Goal: Navigation & Orientation: Find specific page/section

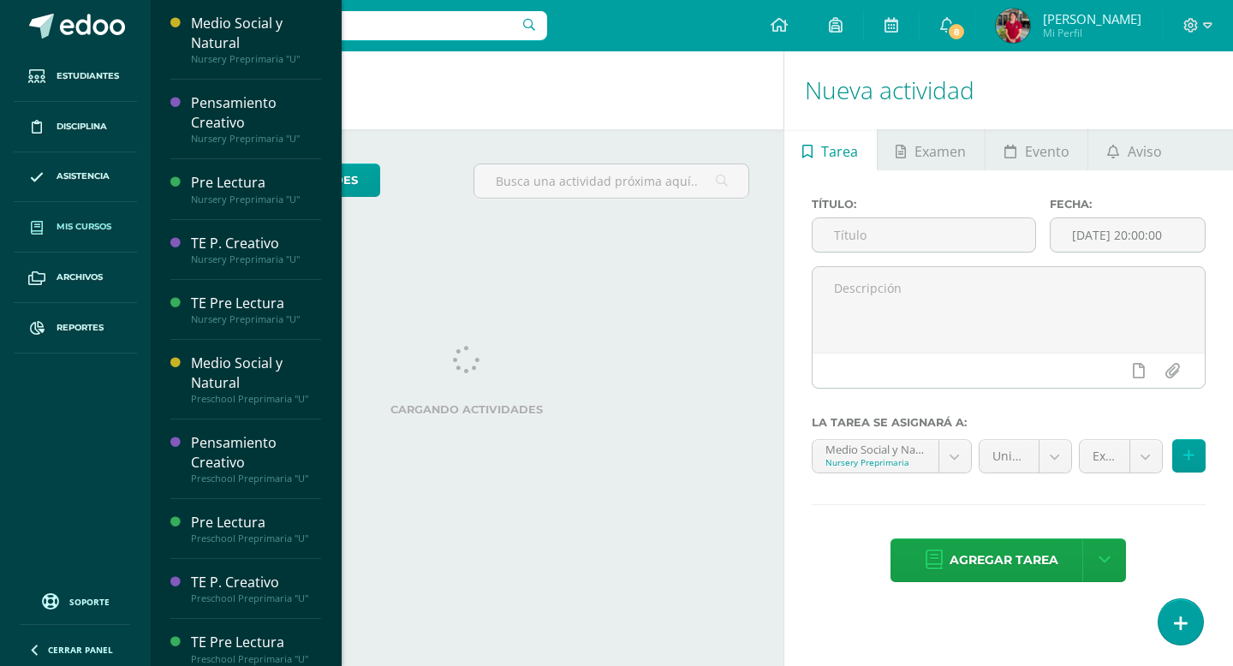
click at [100, 226] on span "Mis cursos" at bounding box center [84, 227] width 55 height 14
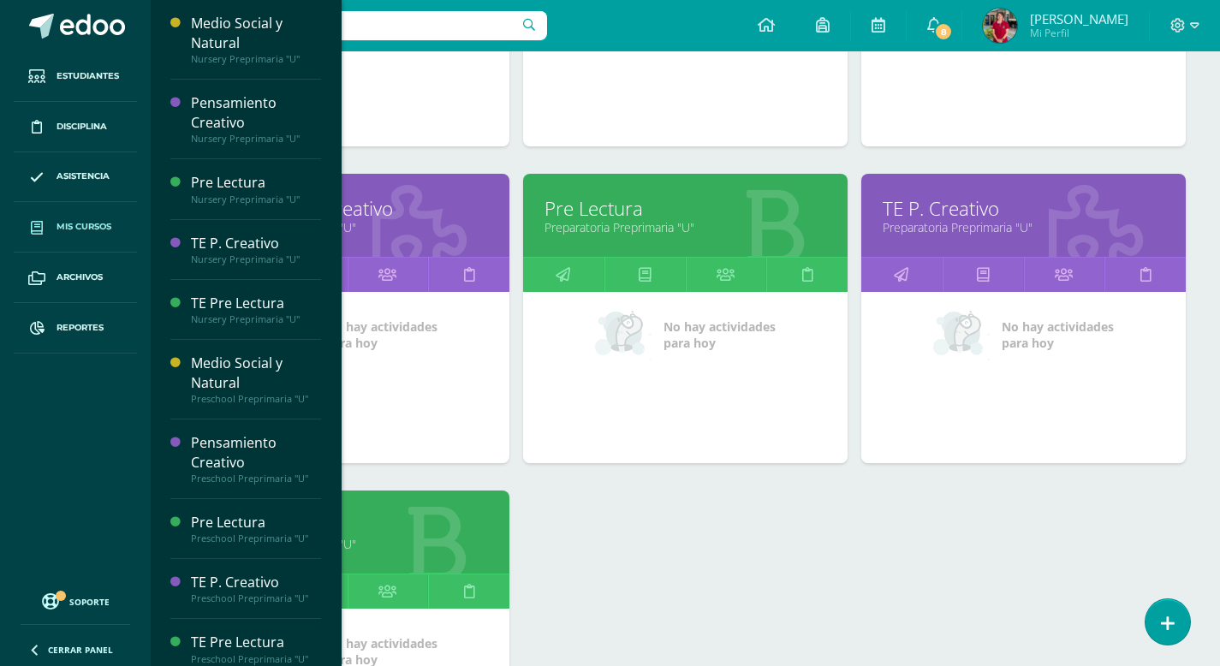
scroll to position [2370, 0]
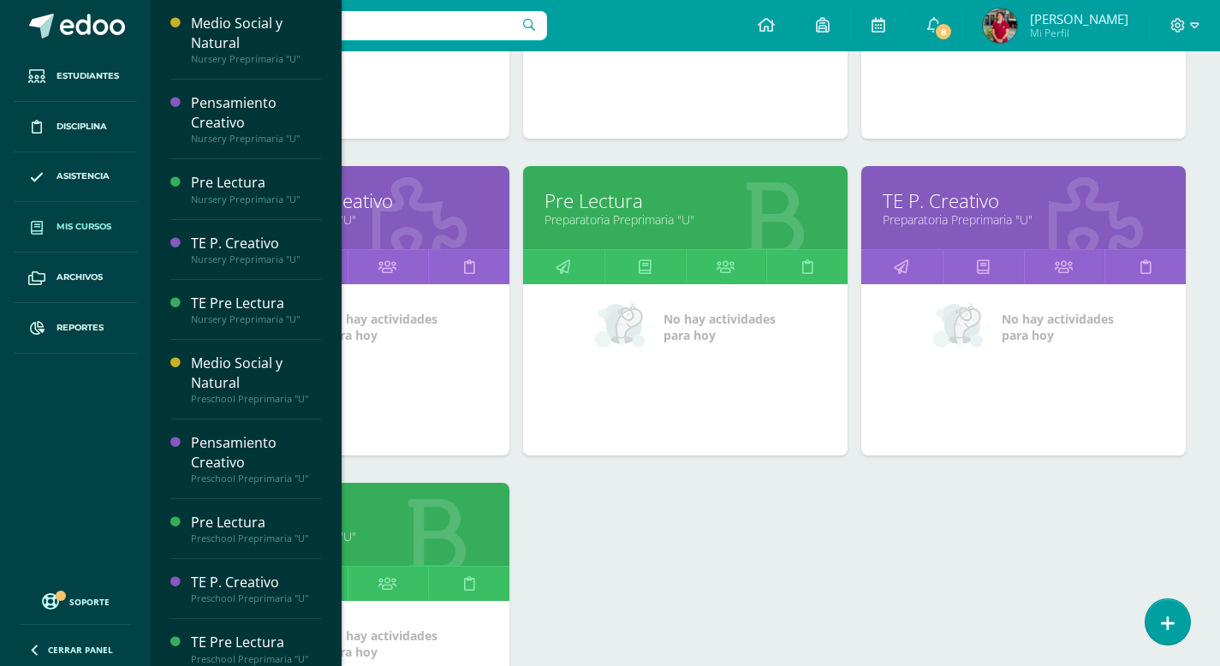
click at [638, 201] on link "Pre Lectura" at bounding box center [686, 201] width 282 height 27
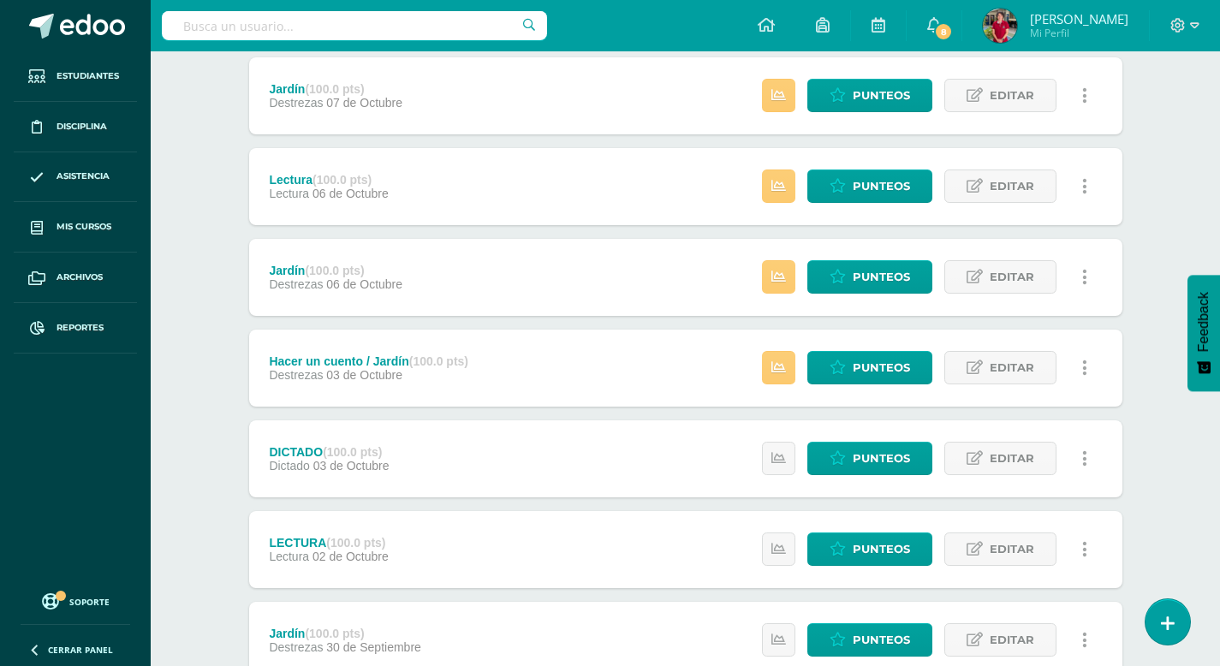
scroll to position [226, 0]
